Goal: Information Seeking & Learning: Learn about a topic

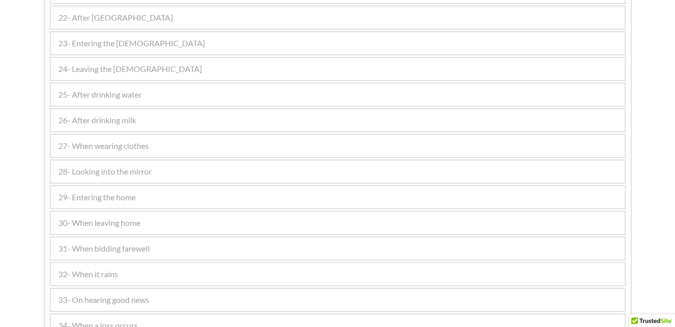
scroll to position [1125, 0]
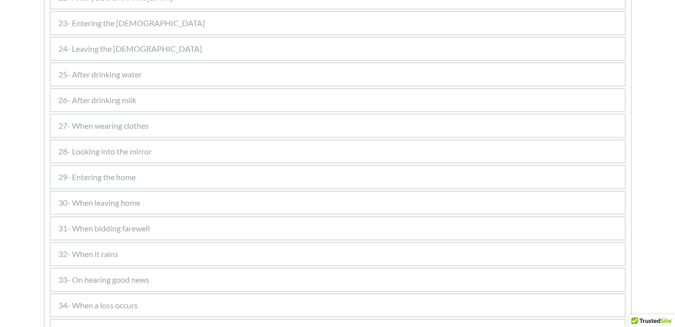
click at [121, 131] on span "27- When wearing clothes" at bounding box center [103, 126] width 90 height 12
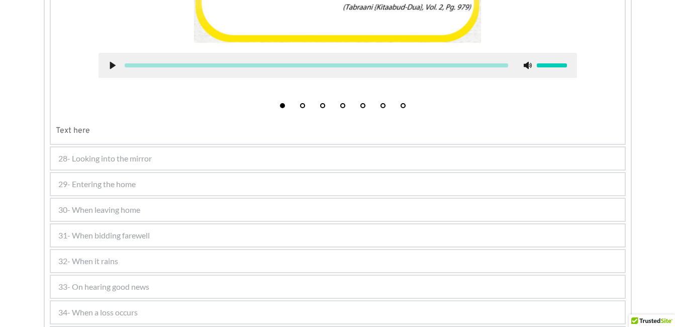
scroll to position [797, 0]
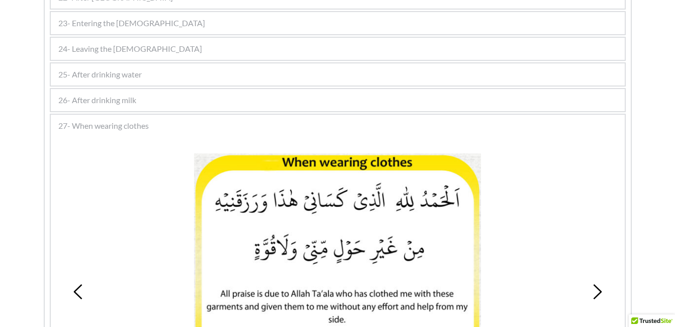
click at [408, 208] on picture at bounding box center [337, 262] width 287 height 219
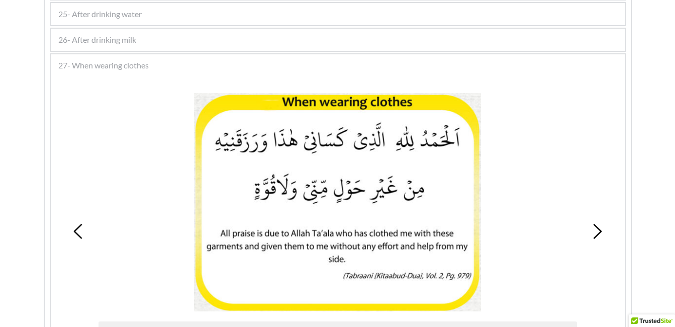
scroll to position [877, 0]
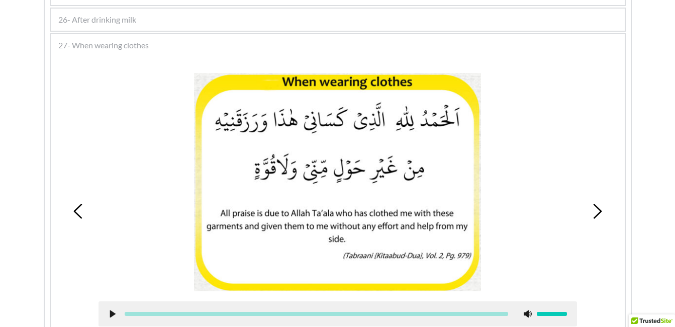
click at [596, 212] on icon at bounding box center [596, 210] width 15 height 15
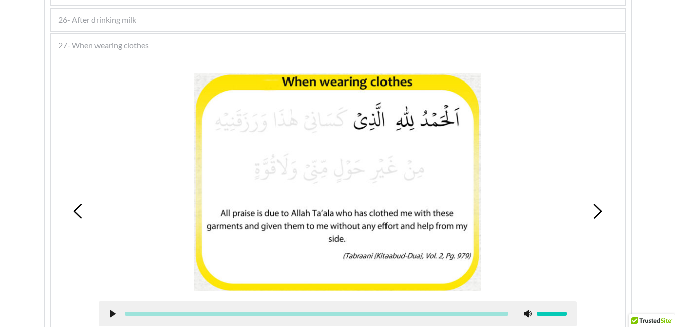
click at [504, 209] on div at bounding box center [337, 182] width 478 height 219
click at [595, 208] on icon at bounding box center [596, 210] width 15 height 15
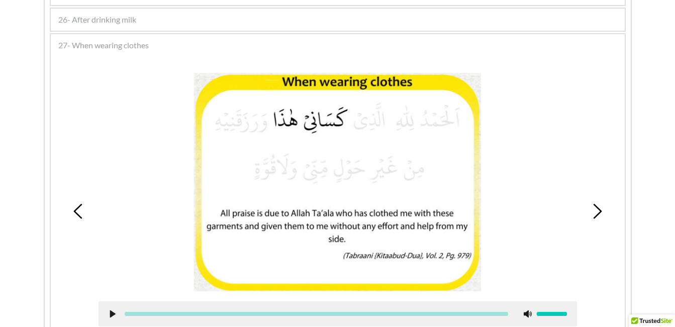
click at [457, 224] on picture at bounding box center [337, 182] width 287 height 219
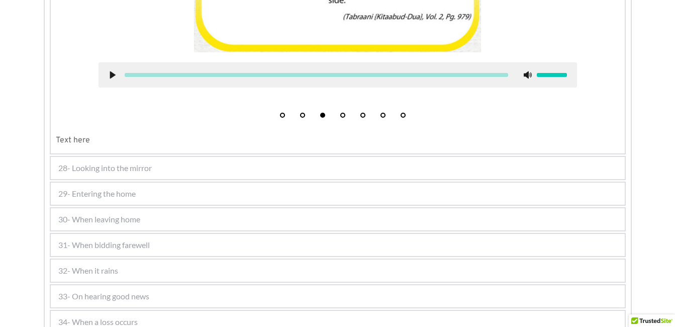
scroll to position [1158, 0]
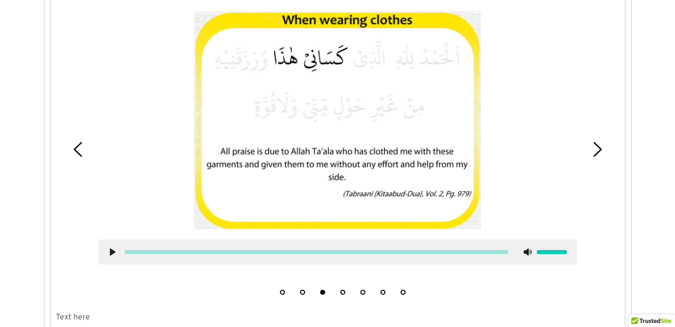
scroll to position [917, 0]
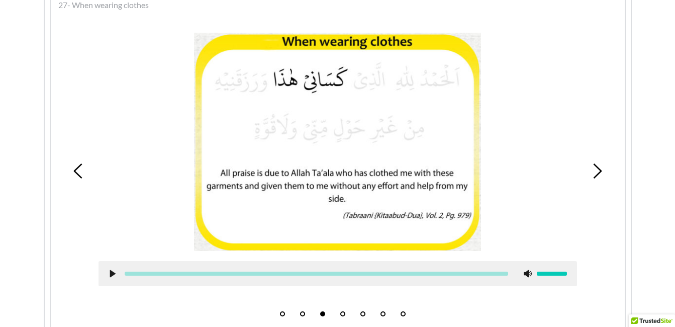
click at [591, 172] on icon at bounding box center [596, 170] width 15 height 15
click at [240, 95] on picture at bounding box center [337, 142] width 287 height 219
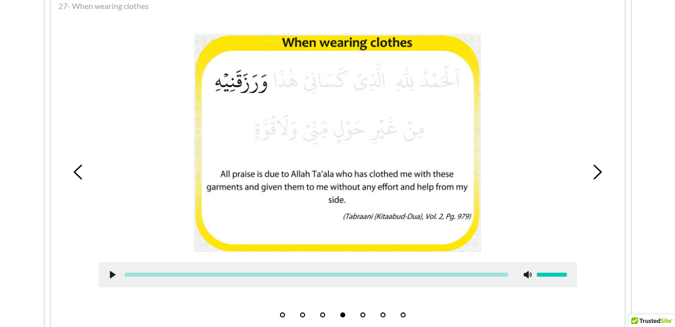
scroll to position [897, 0]
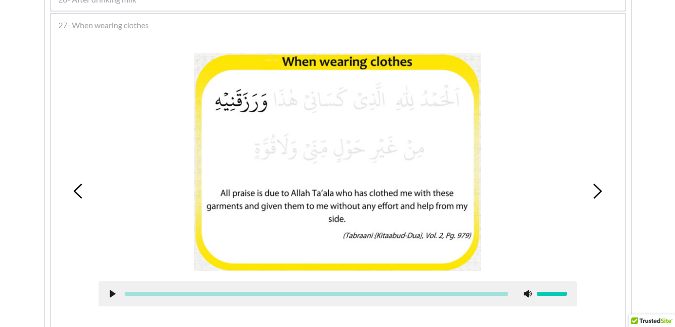
click at [595, 187] on icon at bounding box center [596, 190] width 15 height 15
click at [460, 157] on picture at bounding box center [337, 162] width 287 height 219
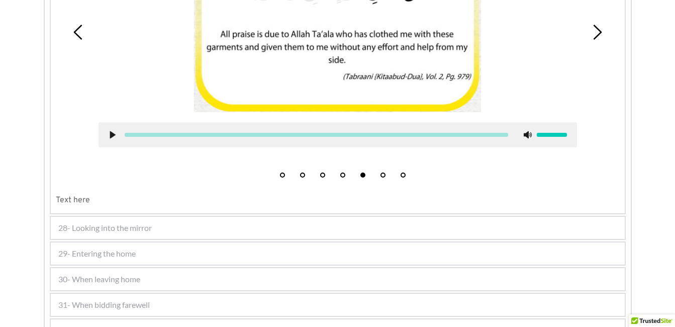
scroll to position [1058, 0]
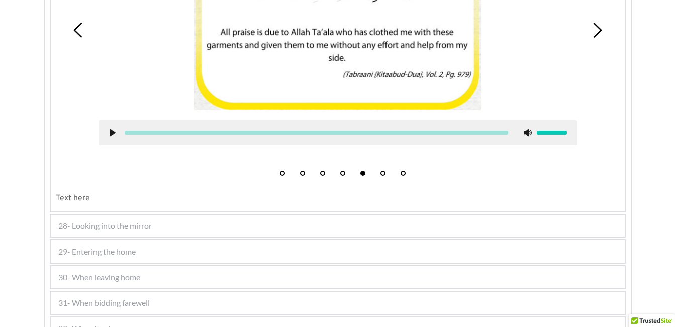
click at [501, 60] on div at bounding box center [337, 1] width 478 height 219
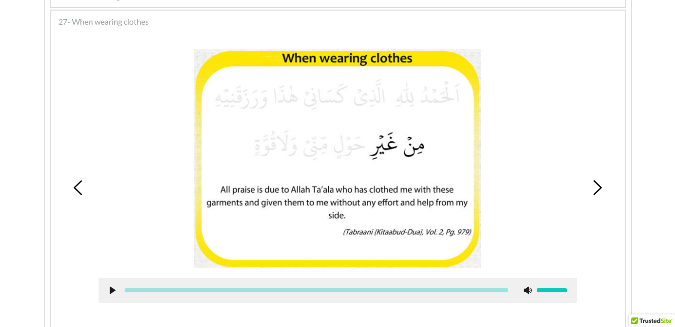
scroll to position [897, 0]
